Goal: Task Accomplishment & Management: Complete application form

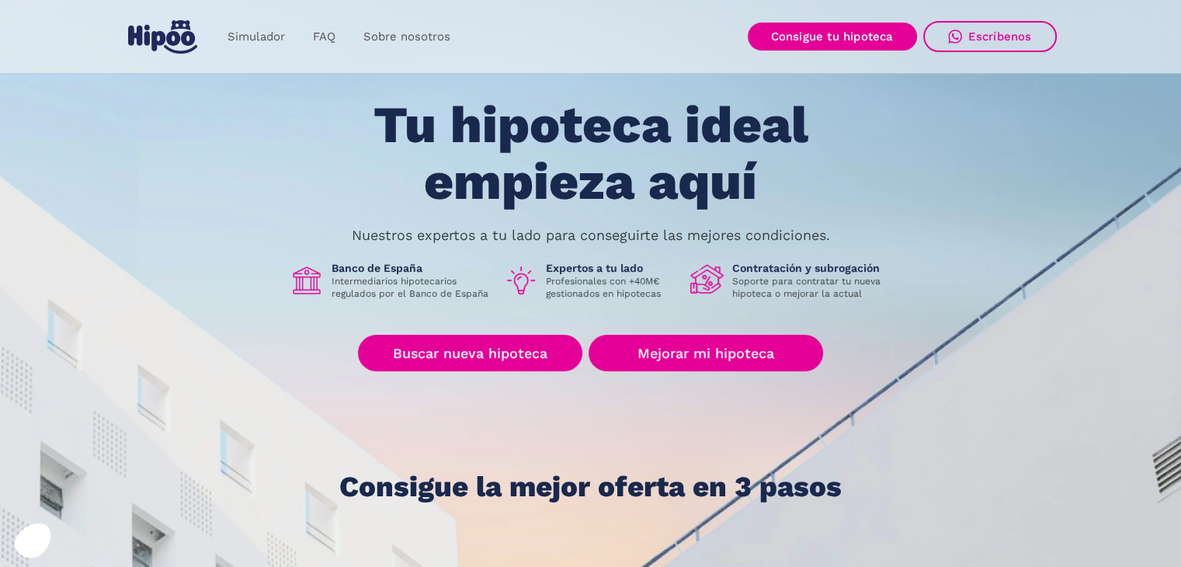
scroll to position [78, 0]
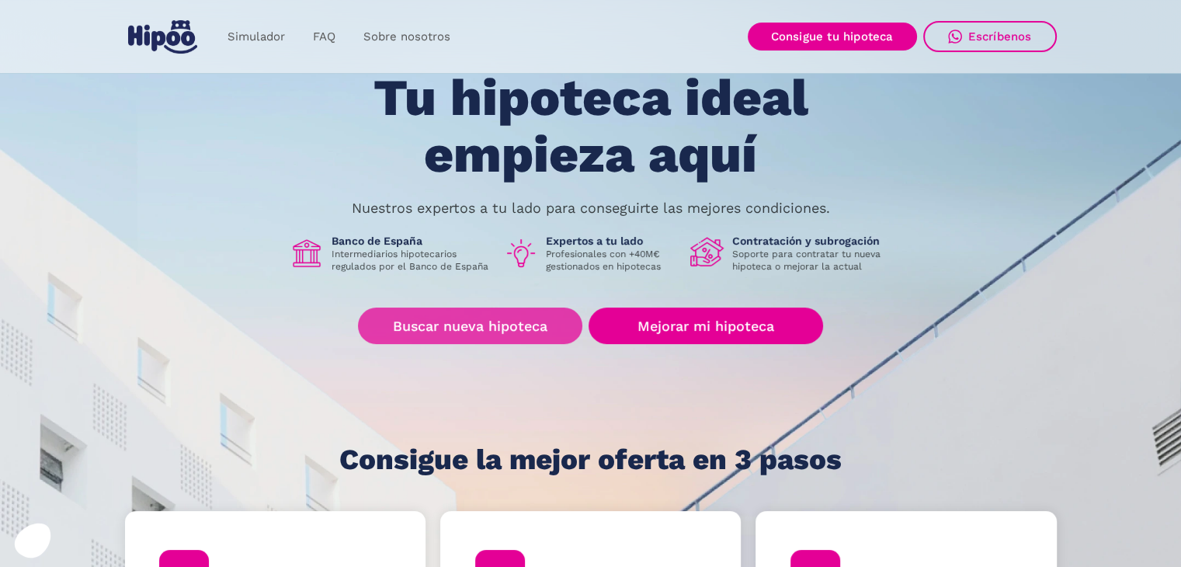
click at [533, 330] on link "Buscar nueva hipoteca" at bounding box center [470, 325] width 224 height 36
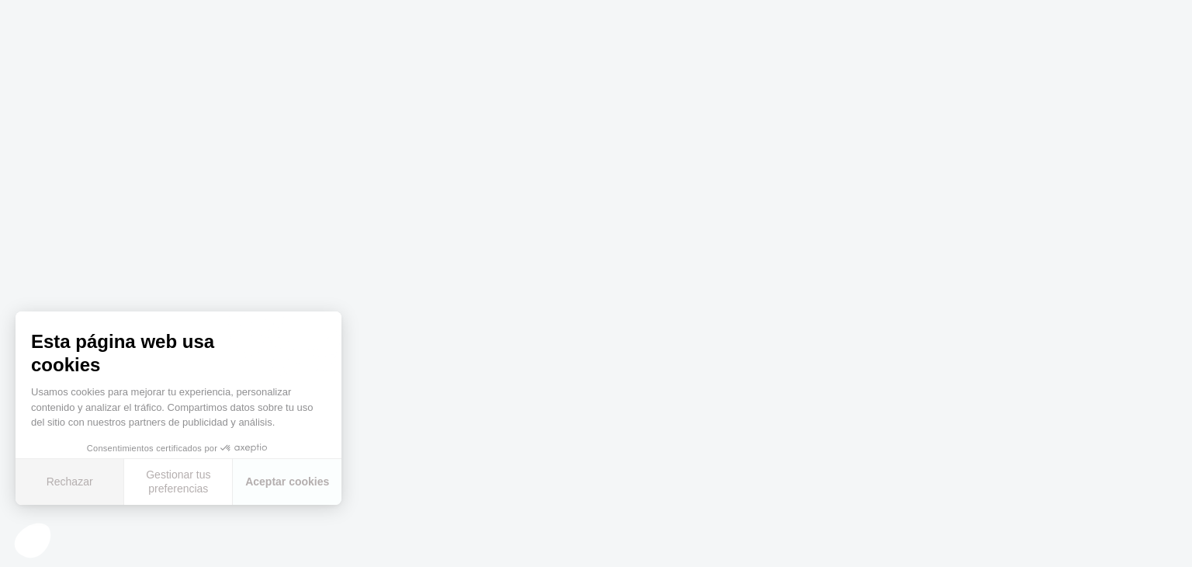
click at [90, 482] on button "Rechazar" at bounding box center [70, 482] width 109 height 46
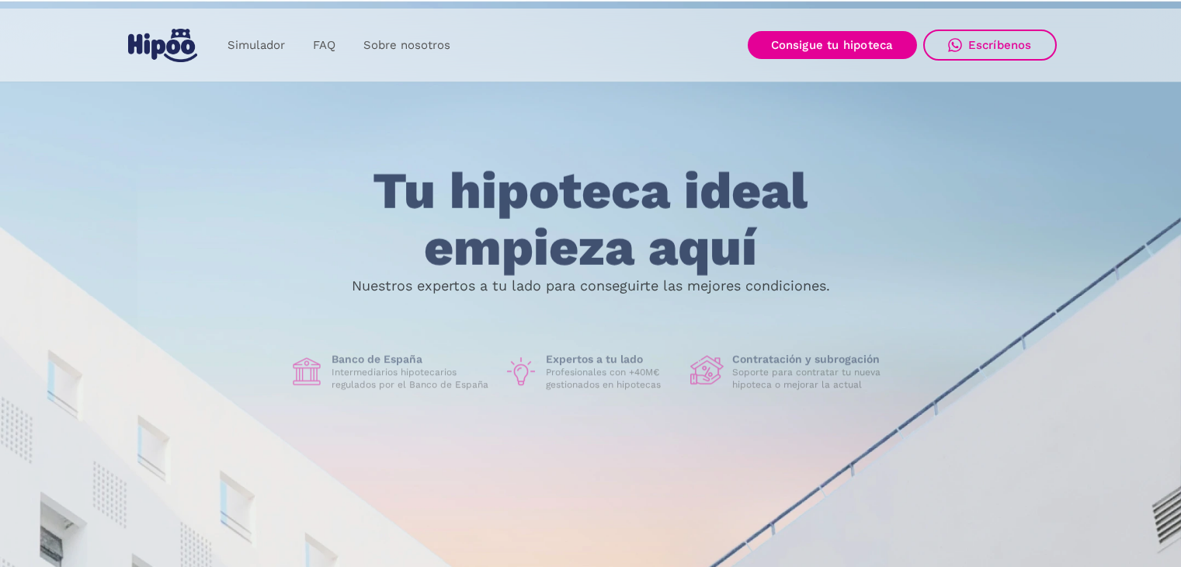
scroll to position [78, 0]
